Goal: Task Accomplishment & Management: Complete application form

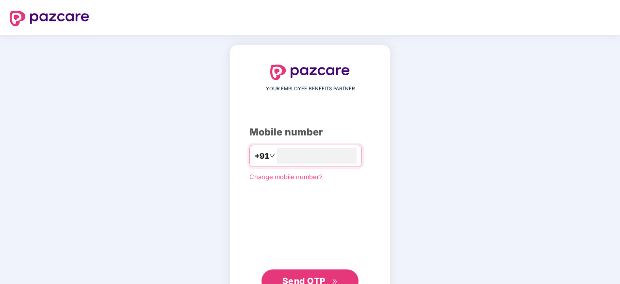
type input "**********"
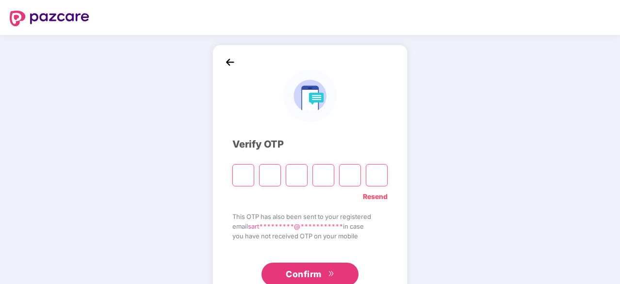
type input "*"
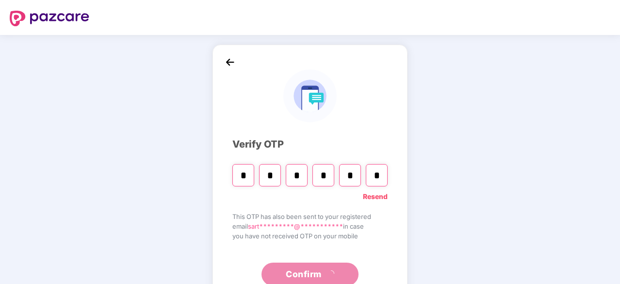
type input "*"
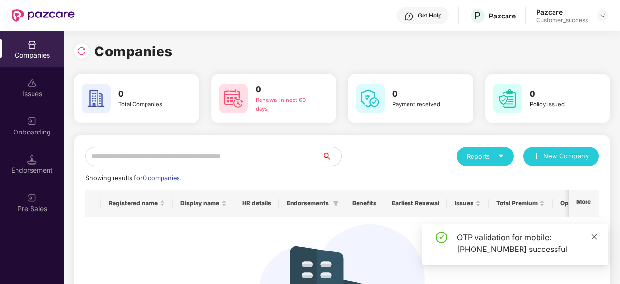
click at [596, 236] on icon "close" at bounding box center [594, 236] width 7 height 7
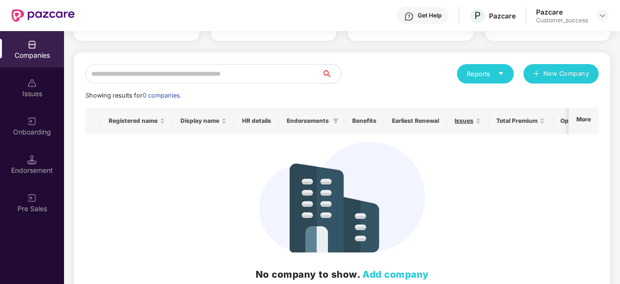
scroll to position [107, 0]
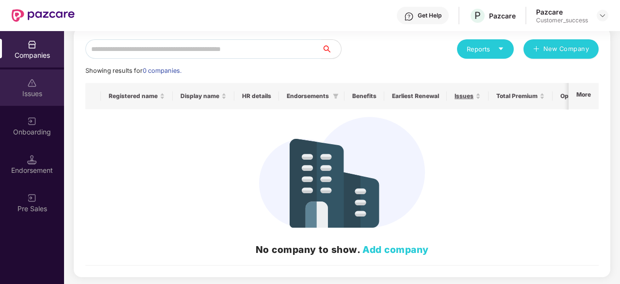
click at [34, 98] on div "Issues" at bounding box center [32, 94] width 64 height 10
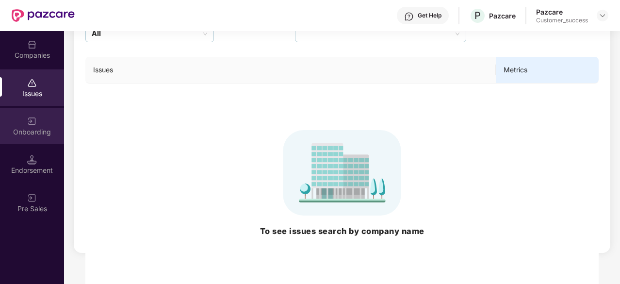
click at [40, 141] on div "Onboarding" at bounding box center [32, 126] width 64 height 36
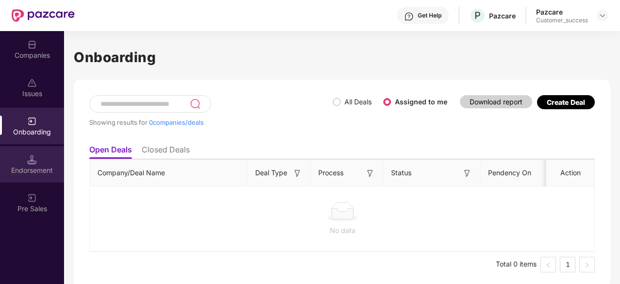
click at [42, 174] on div "Endorsement" at bounding box center [32, 170] width 64 height 10
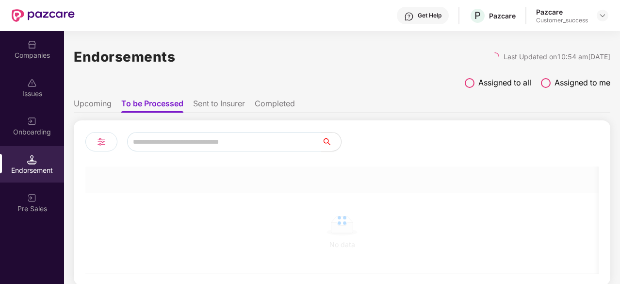
click at [36, 205] on div "Pre Sales" at bounding box center [32, 209] width 64 height 10
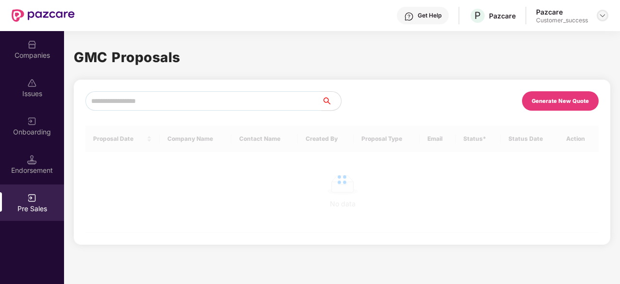
click at [597, 14] on div at bounding box center [603, 16] width 12 height 12
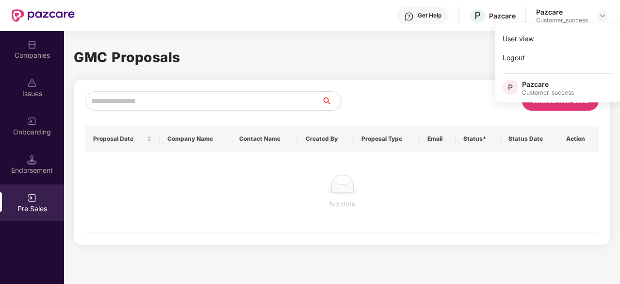
click at [545, 91] on div "Customer_success" at bounding box center [548, 93] width 52 height 8
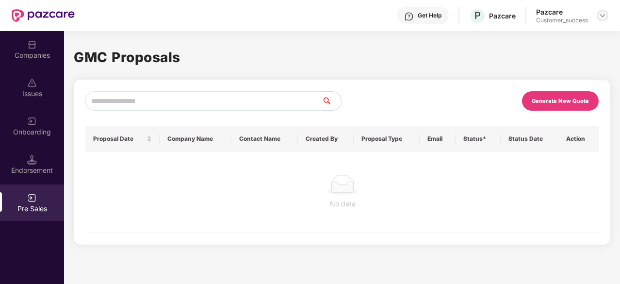
click at [603, 17] on img at bounding box center [603, 16] width 8 height 8
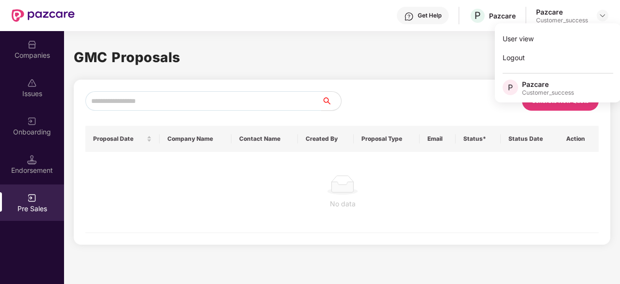
click at [512, 87] on span "P" at bounding box center [510, 88] width 5 height 12
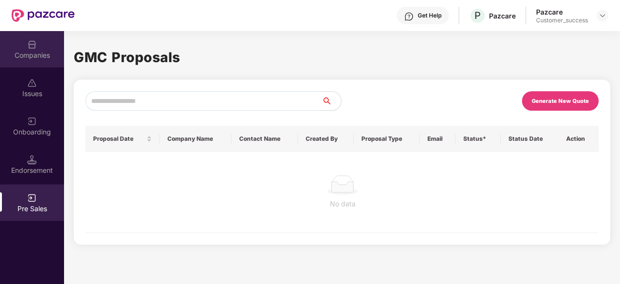
click at [36, 50] on div "Companies" at bounding box center [32, 55] width 64 height 10
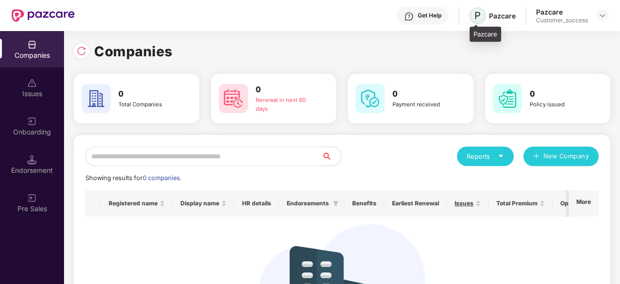
click at [481, 15] on span "P" at bounding box center [478, 16] width 6 height 12
click at [583, 47] on div "Companies" at bounding box center [342, 51] width 537 height 21
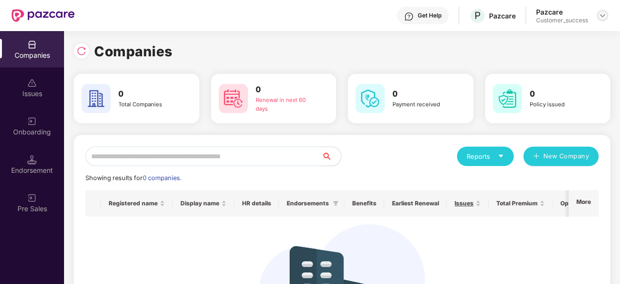
click at [604, 16] on img at bounding box center [603, 16] width 8 height 8
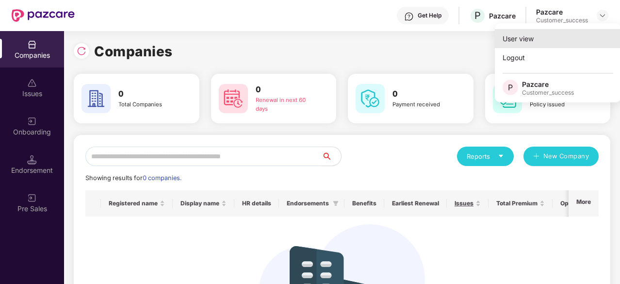
click at [542, 36] on div "User view" at bounding box center [558, 38] width 126 height 19
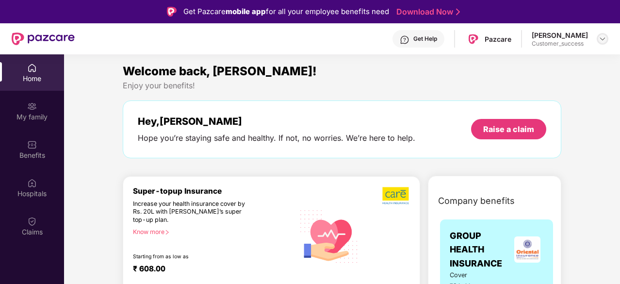
click at [602, 37] on img at bounding box center [603, 39] width 8 height 8
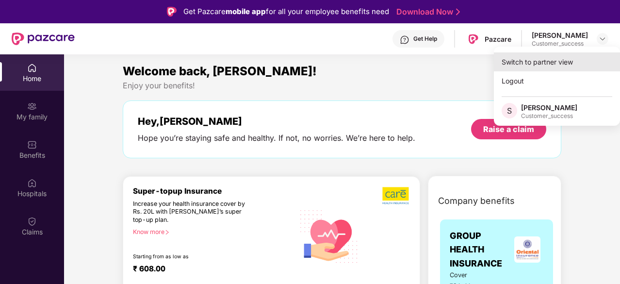
click at [538, 58] on div "Switch to partner view" at bounding box center [557, 61] width 126 height 19
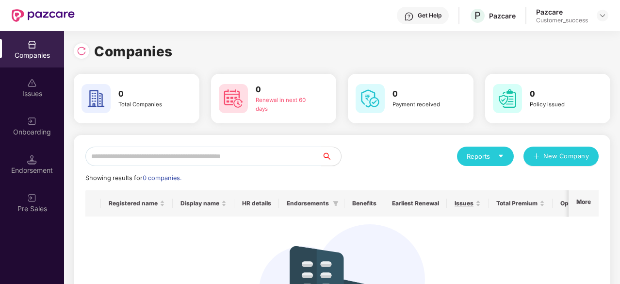
click at [303, 187] on div "Reports New Company Showing results for 0 companies. Registered name Display na…" at bounding box center [341, 260] width 513 height 226
click at [599, 13] on img at bounding box center [603, 16] width 8 height 8
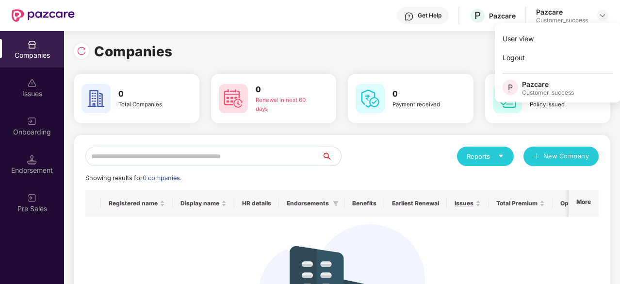
click at [411, 42] on div "Companies" at bounding box center [342, 51] width 537 height 21
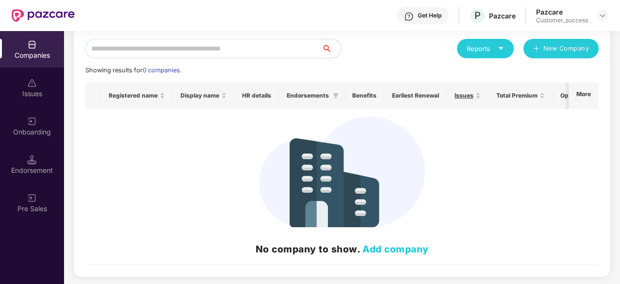
scroll to position [0, 0]
click at [384, 248] on link "Add company" at bounding box center [395, 249] width 66 height 12
